Goal: Navigation & Orientation: Find specific page/section

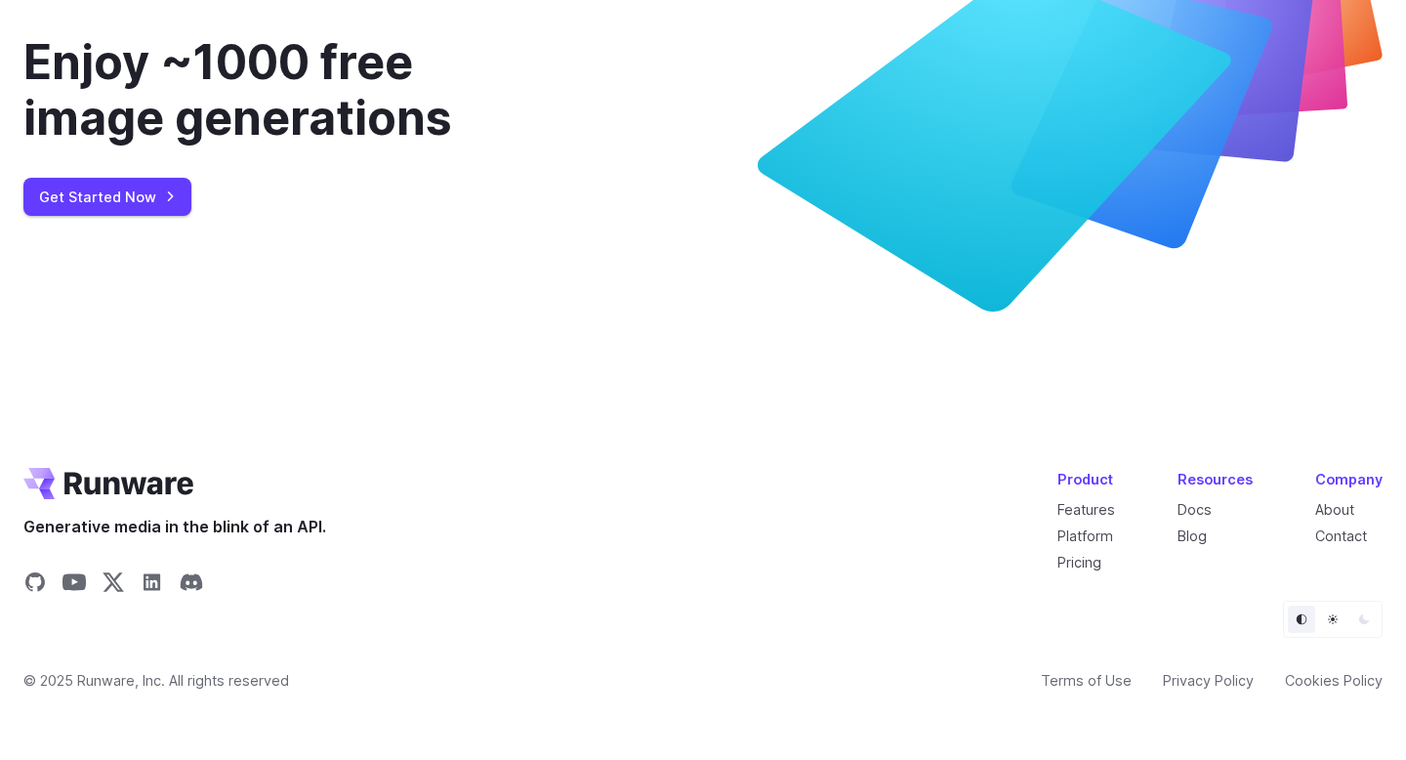
scroll to position [7462, 0]
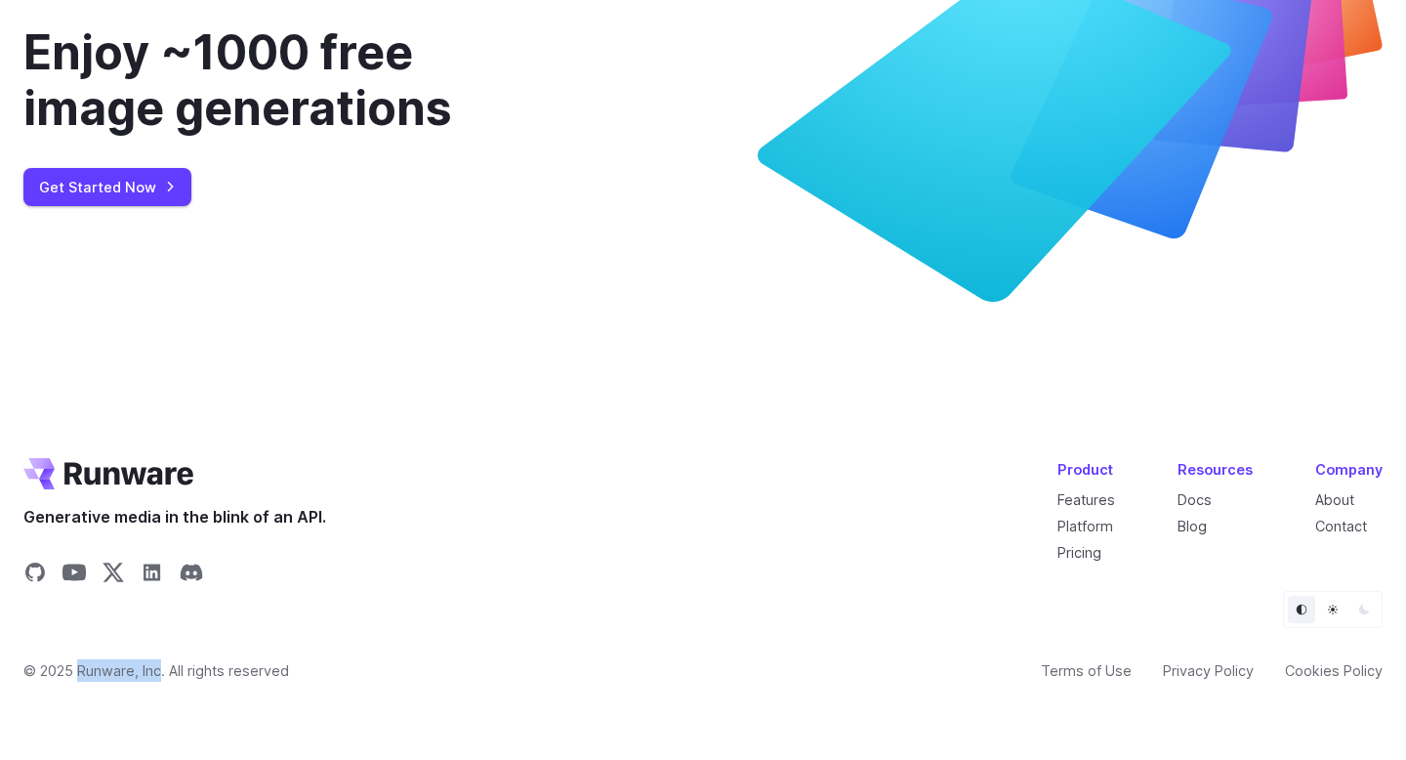
drag, startPoint x: 164, startPoint y: 669, endPoint x: 79, endPoint y: 668, distance: 84.9
click at [79, 668] on span "© 2025 Runware, Inc. All rights reserved" at bounding box center [156, 670] width 266 height 22
copy span "Runware, Inc"
click at [1346, 501] on link "About" at bounding box center [1334, 499] width 39 height 17
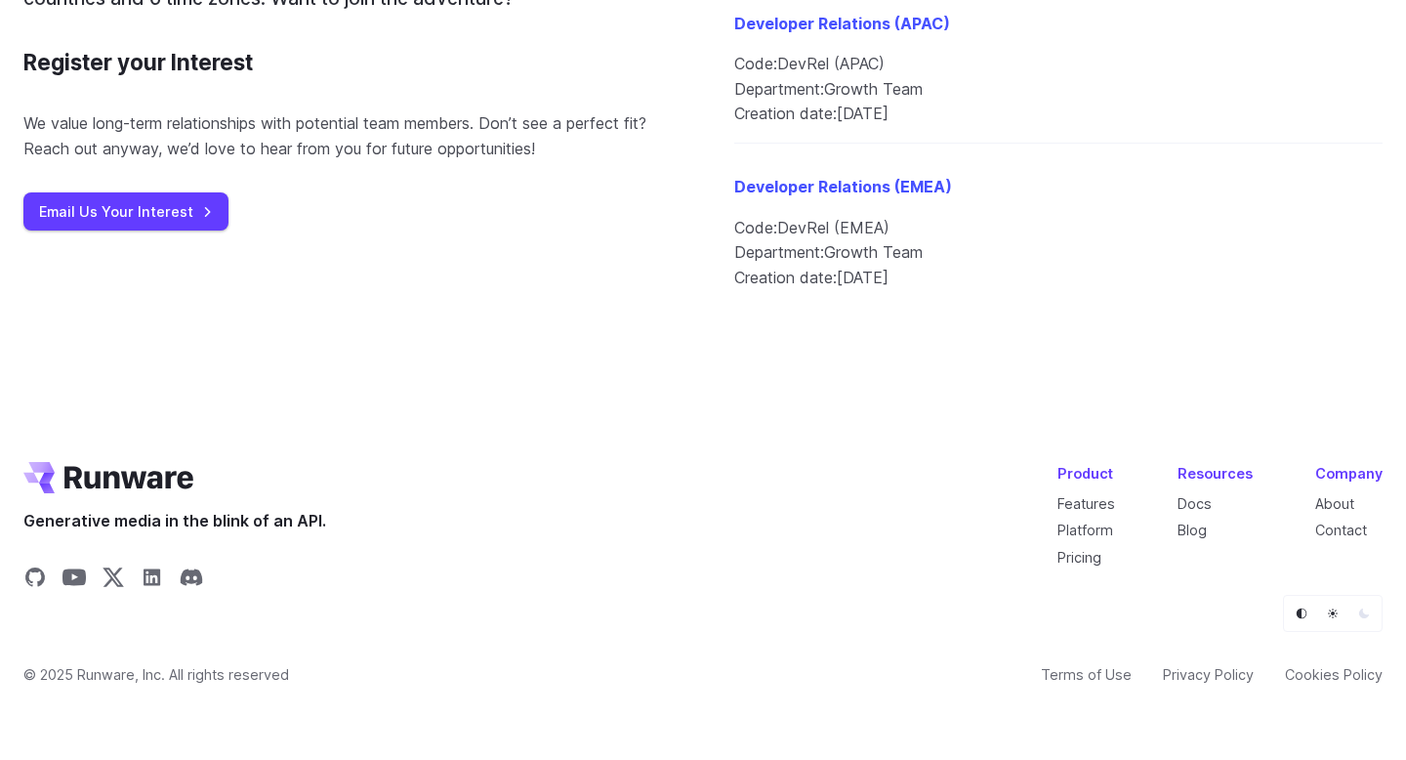
scroll to position [2417, 0]
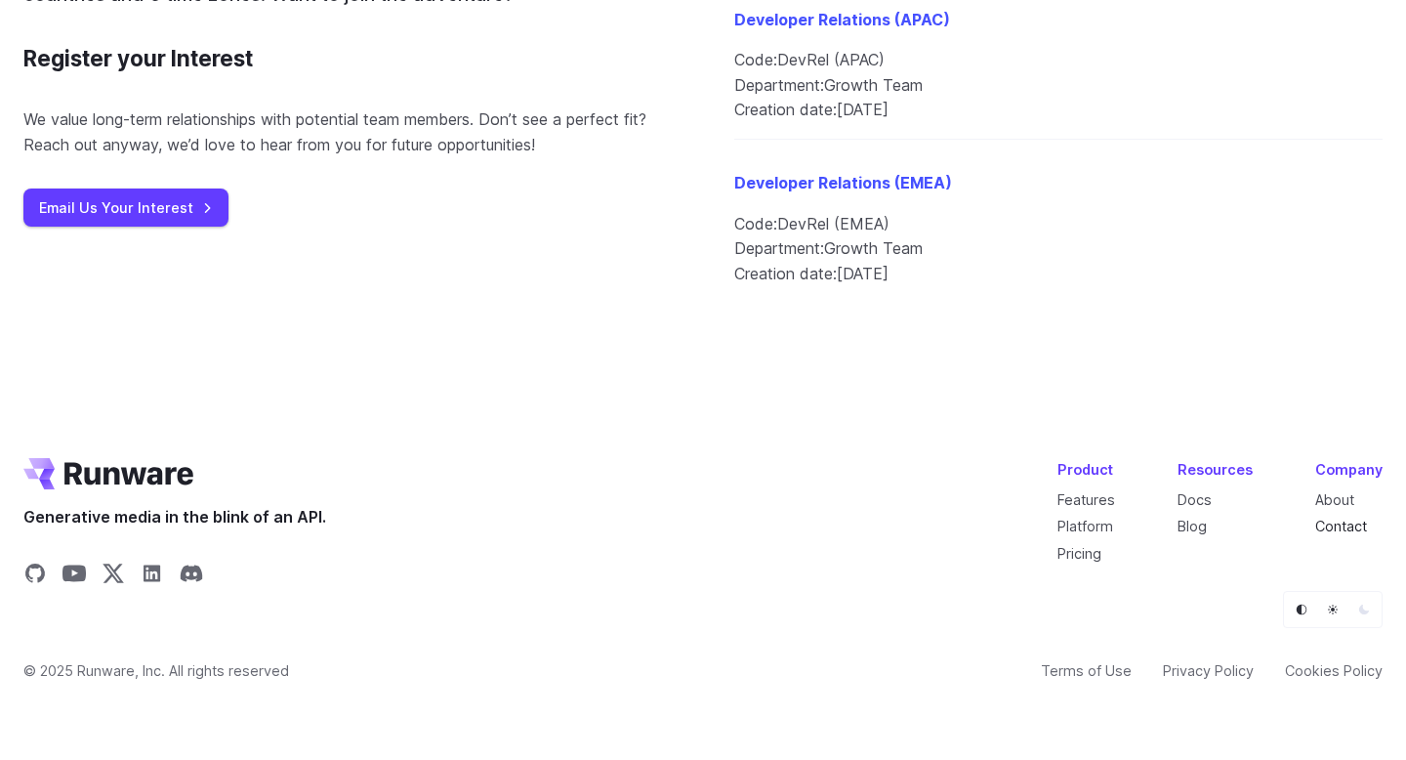
click at [1365, 525] on link "Contact" at bounding box center [1341, 525] width 52 height 17
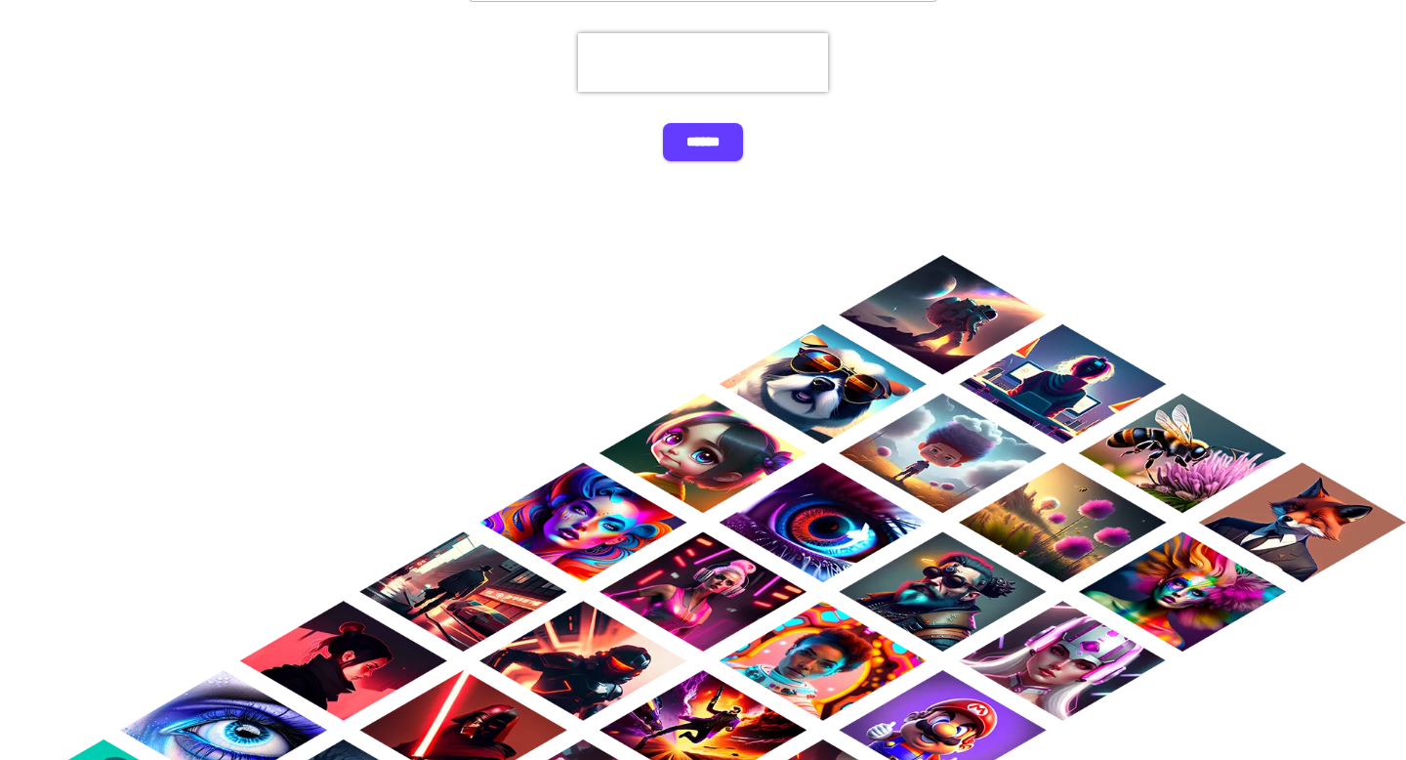
scroll to position [1749, 0]
